Goal: Obtain resource: Download file/media

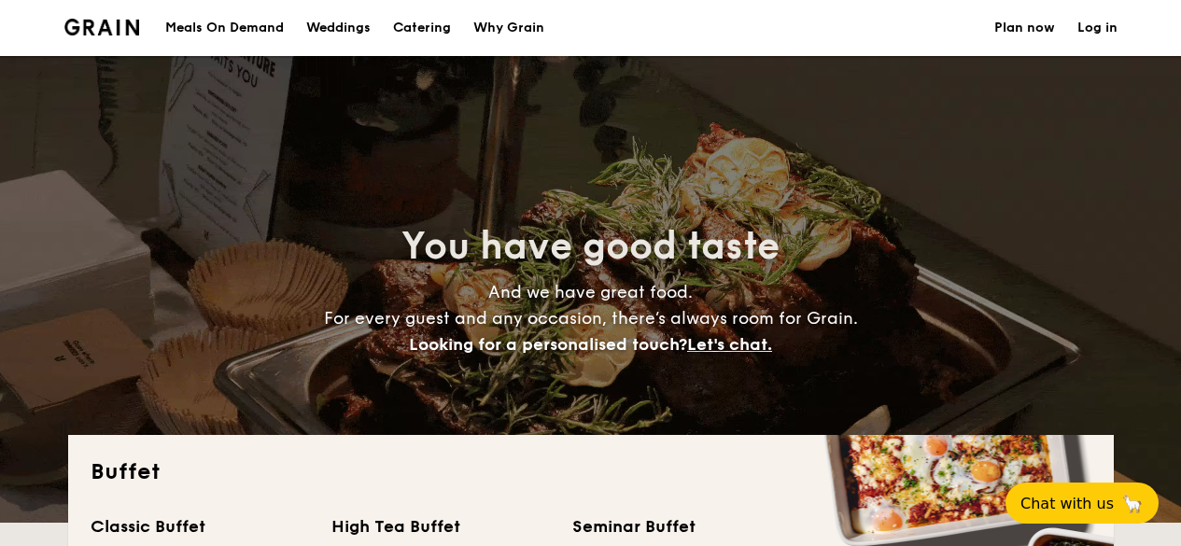
select select
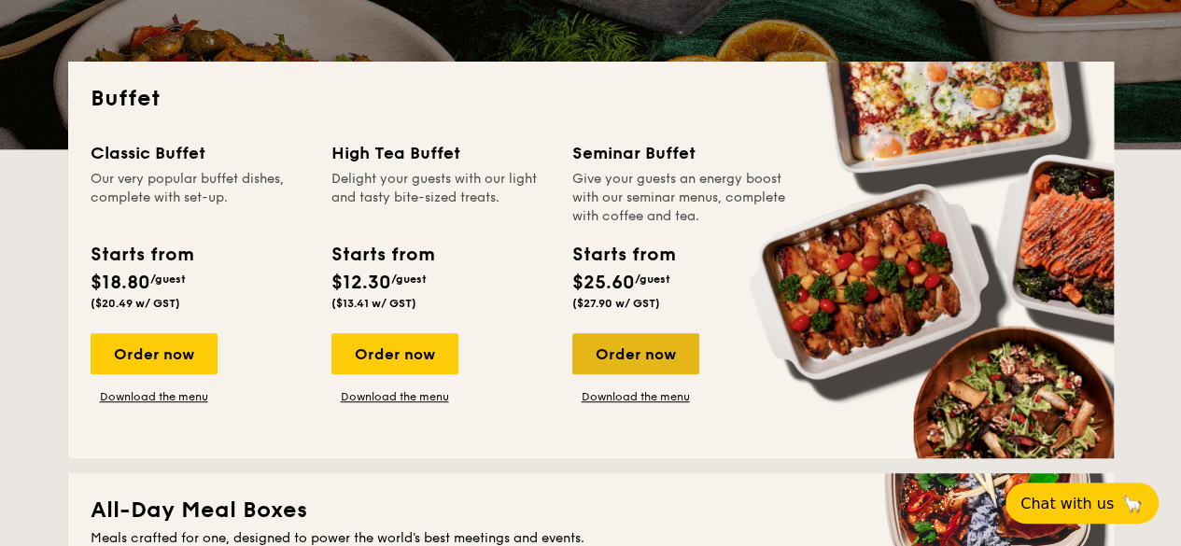
click at [638, 353] on div "Order now" at bounding box center [635, 353] width 127 height 41
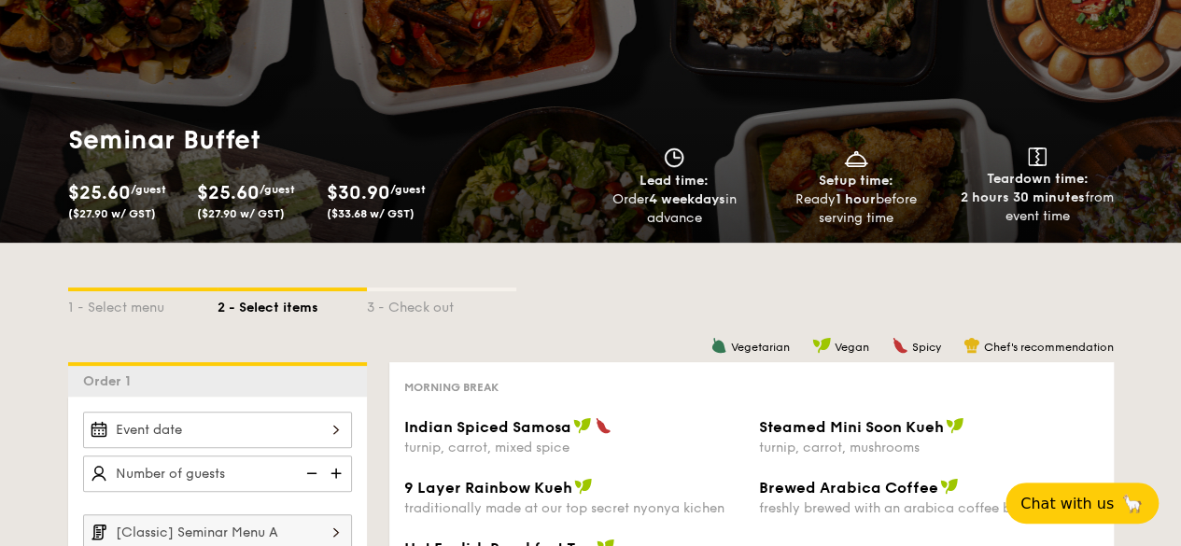
scroll to position [373, 0]
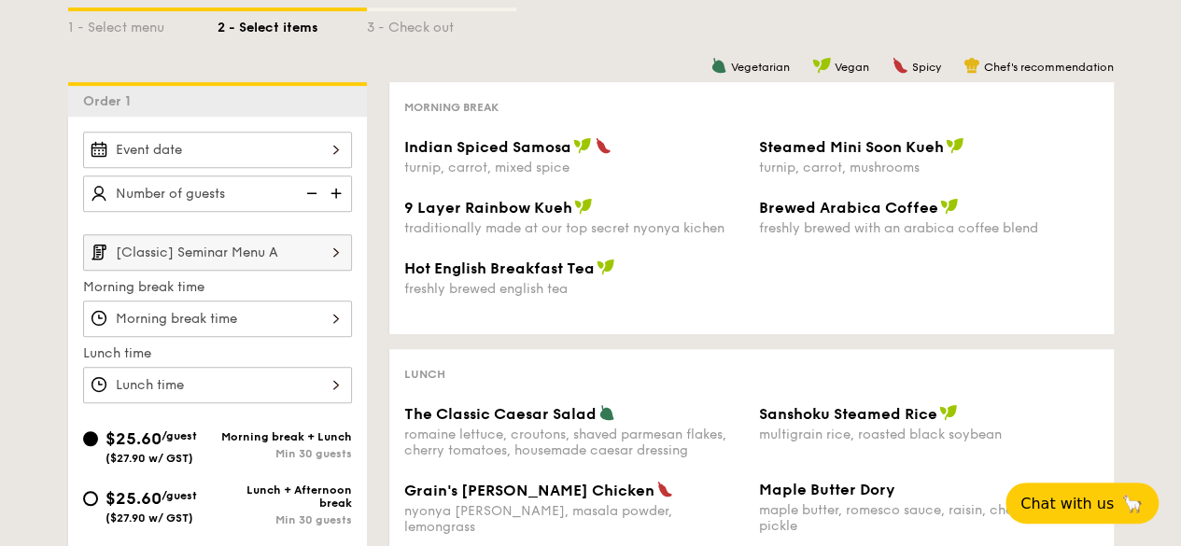
select select
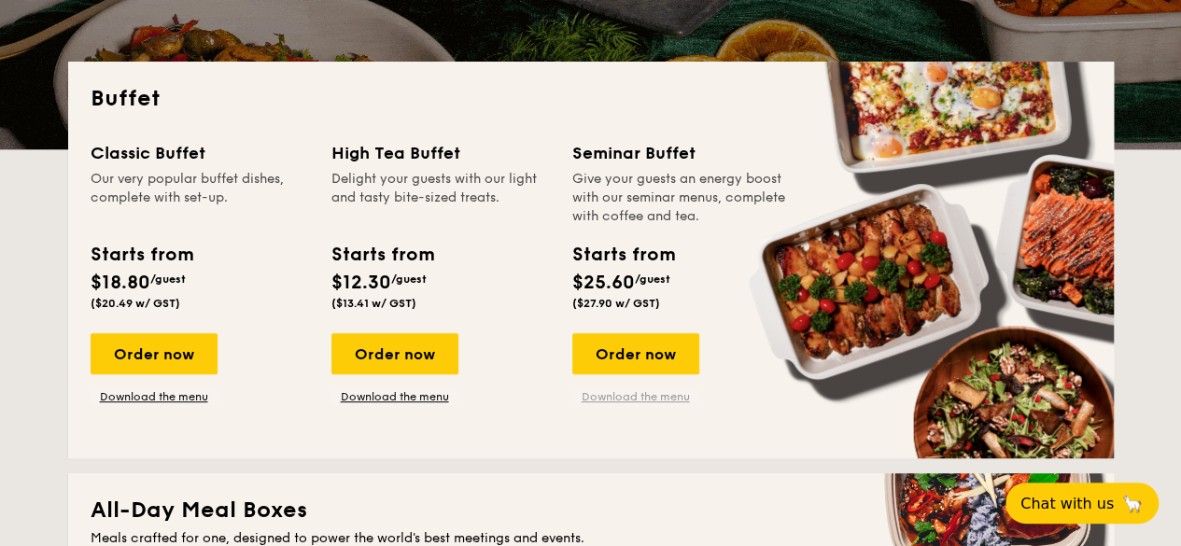
click at [616, 398] on link "Download the menu" at bounding box center [635, 396] width 127 height 15
